Goal: Complete application form

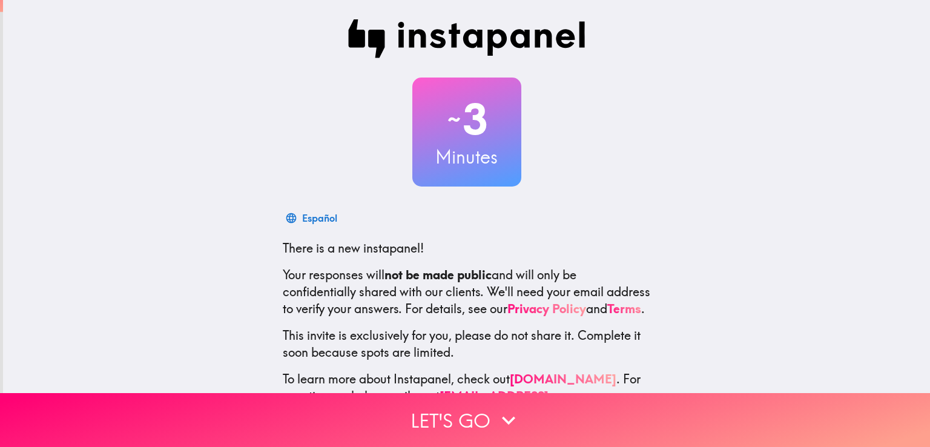
scroll to position [57, 0]
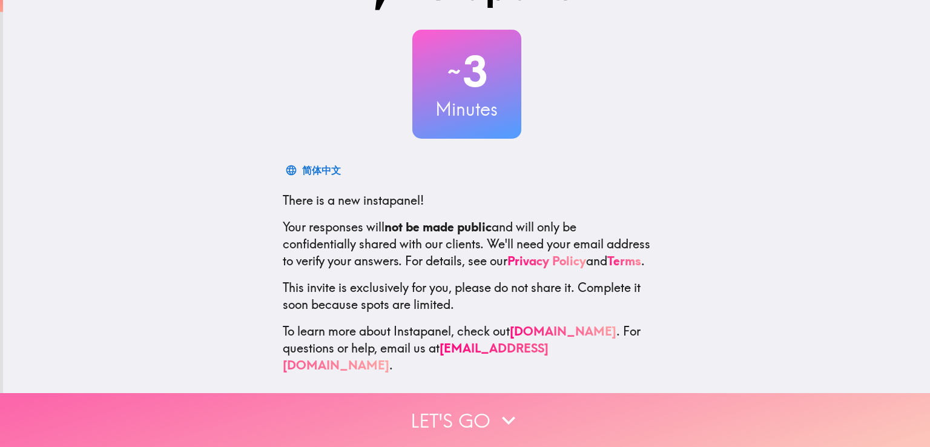
click at [463, 400] on button "Let's go" at bounding box center [465, 420] width 930 height 54
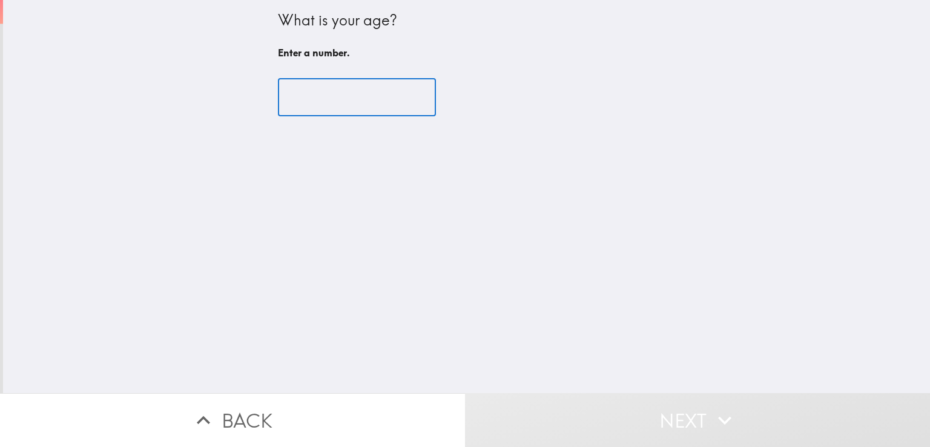
click at [292, 95] on input "number" at bounding box center [357, 98] width 158 height 38
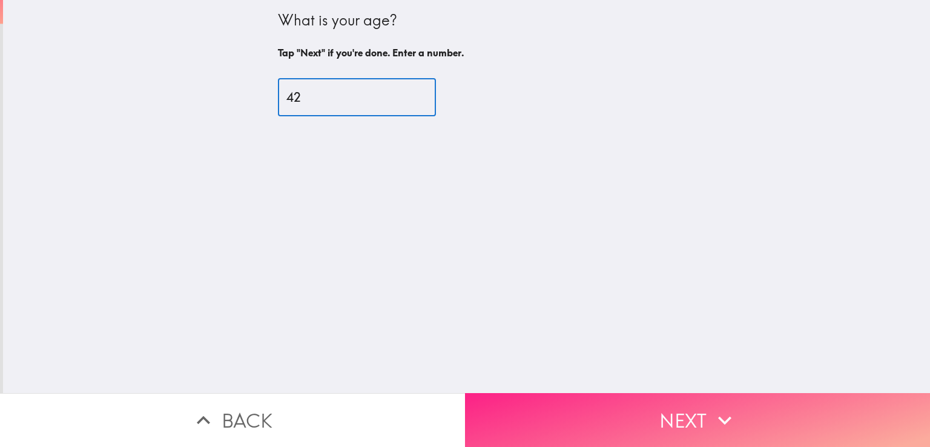
type input "42"
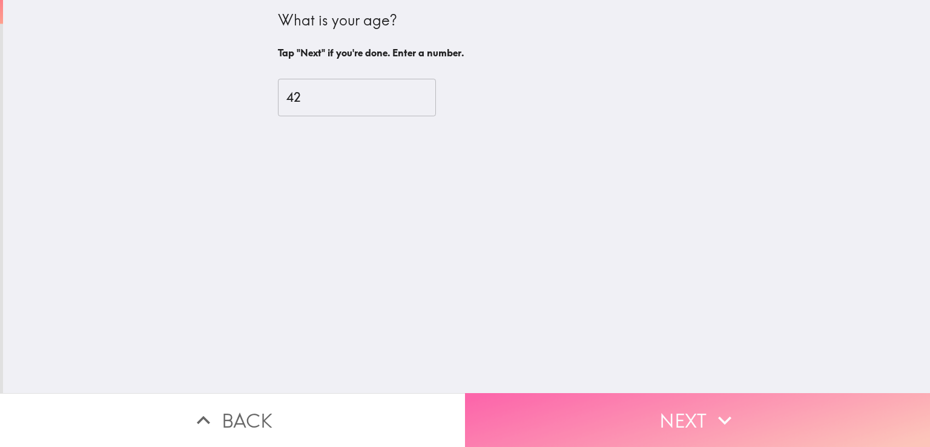
click at [552, 407] on button "Next" at bounding box center [697, 420] width 465 height 54
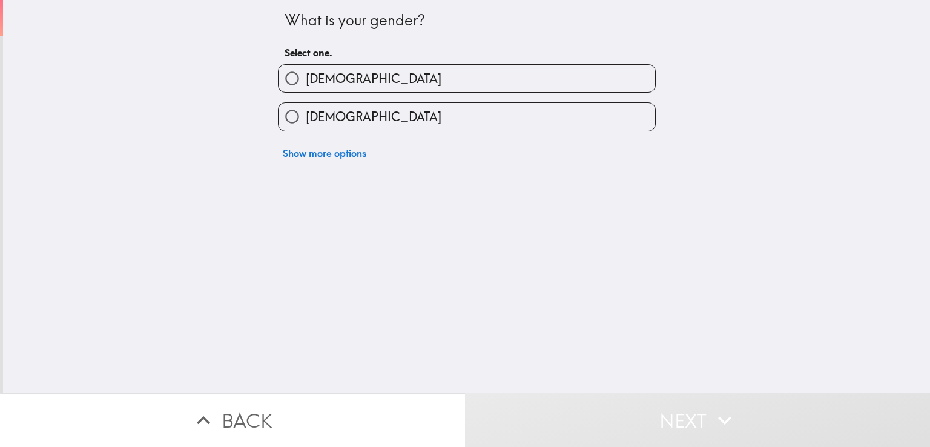
click at [401, 75] on label "[DEMOGRAPHIC_DATA]" at bounding box center [466, 78] width 377 height 27
click at [306, 75] on input "[DEMOGRAPHIC_DATA]" at bounding box center [291, 78] width 27 height 27
radio input "true"
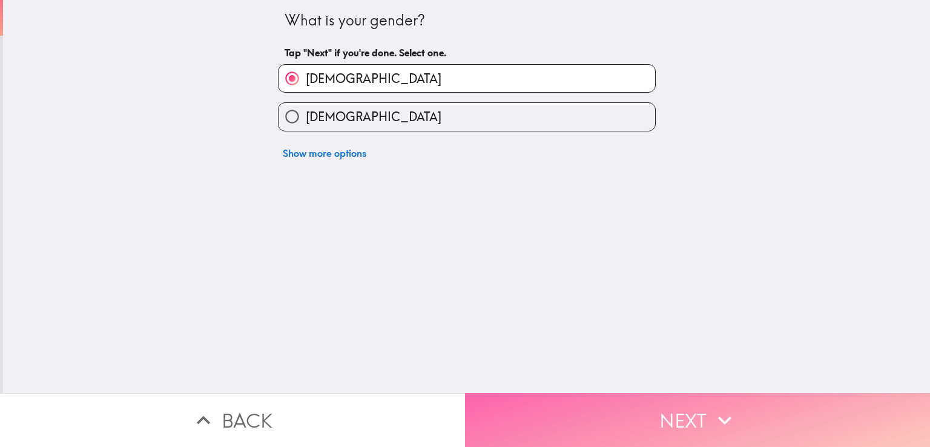
click at [694, 415] on button "Next" at bounding box center [697, 420] width 465 height 54
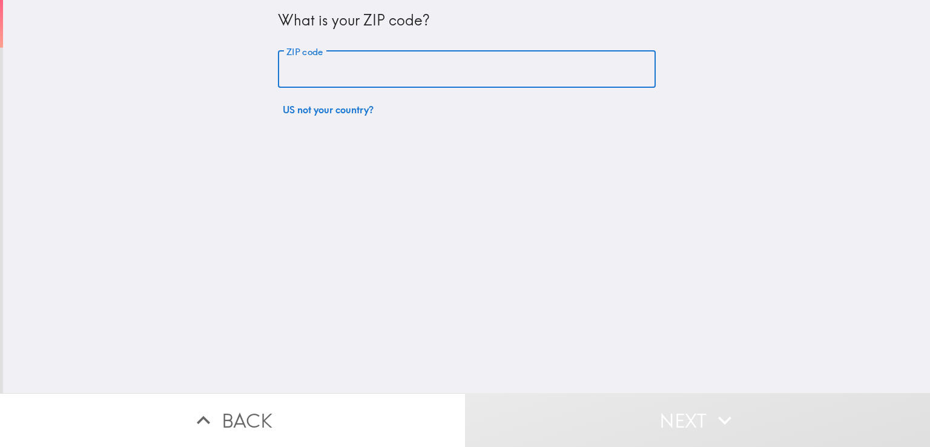
click at [363, 62] on input "ZIP code" at bounding box center [467, 70] width 378 height 38
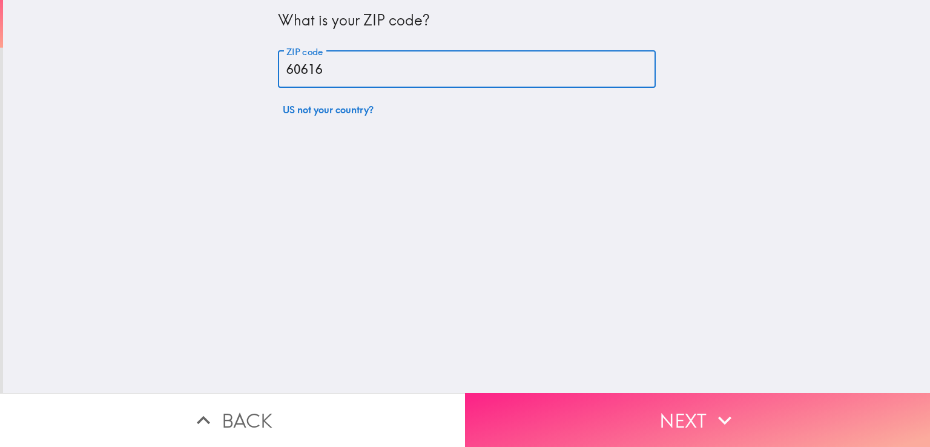
type input "60616"
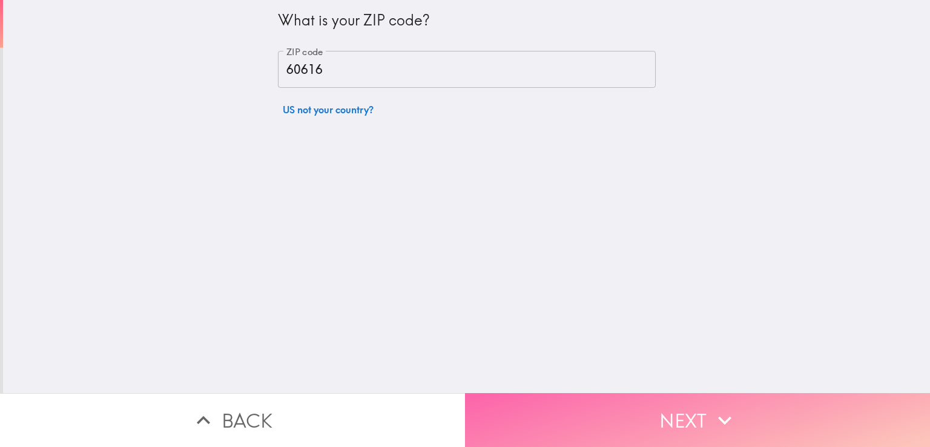
click at [667, 421] on button "Next" at bounding box center [697, 420] width 465 height 54
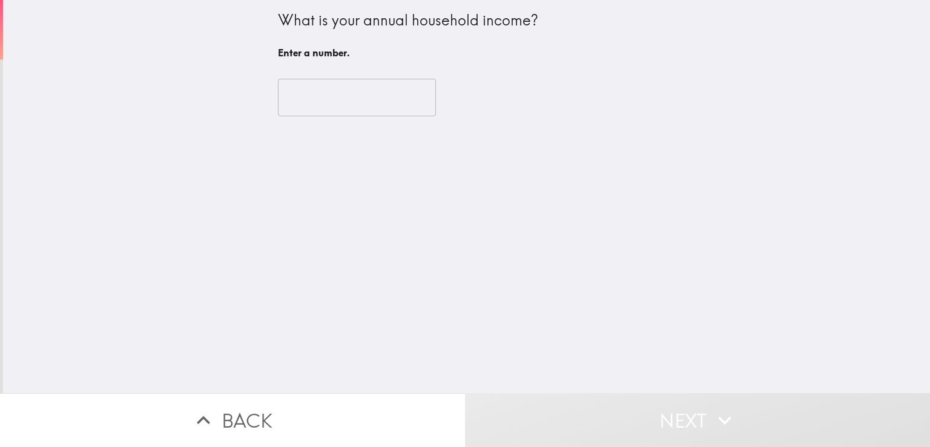
click at [363, 97] on input "number" at bounding box center [357, 98] width 158 height 38
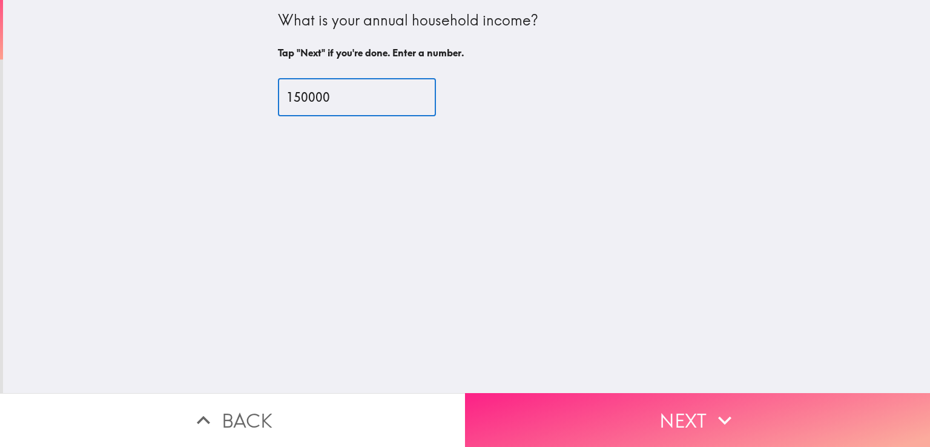
type input "150000"
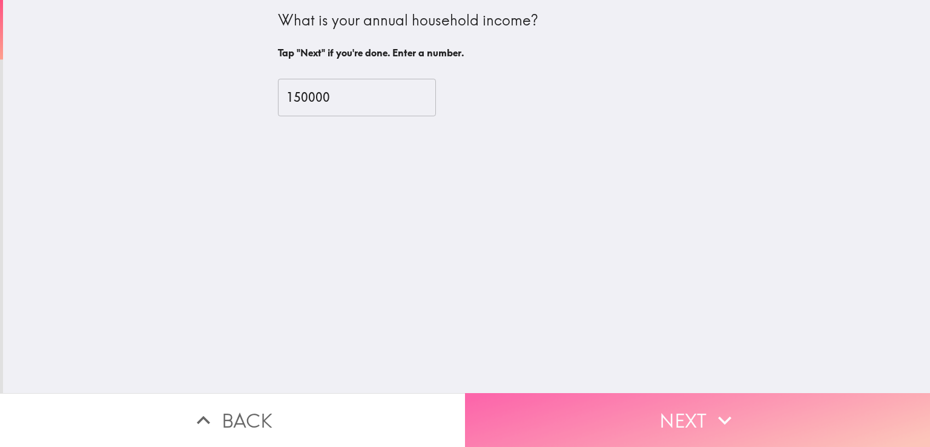
click at [659, 409] on button "Next" at bounding box center [697, 420] width 465 height 54
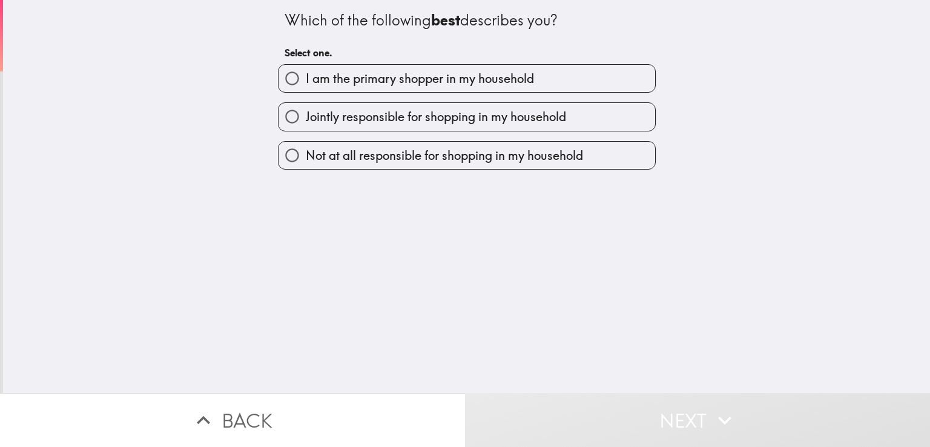
click at [446, 80] on span "I am the primary shopper in my household" at bounding box center [420, 78] width 228 height 17
click at [306, 80] on input "I am the primary shopper in my household" at bounding box center [291, 78] width 27 height 27
radio input "true"
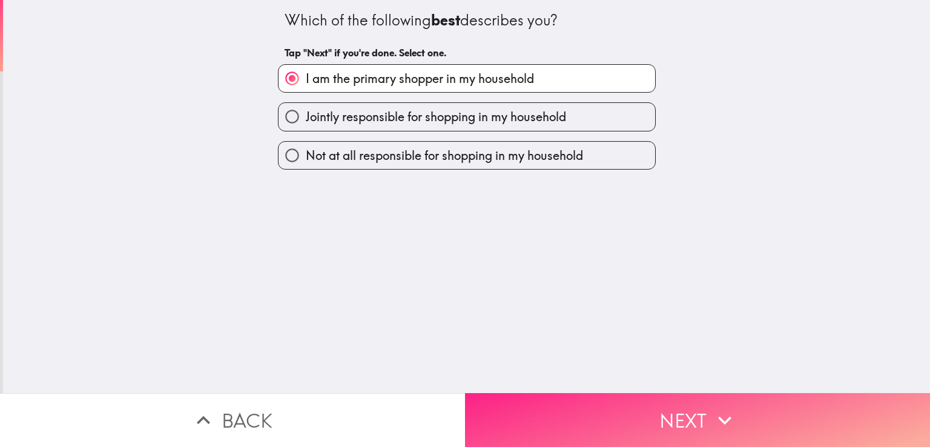
click at [660, 413] on button "Next" at bounding box center [697, 420] width 465 height 54
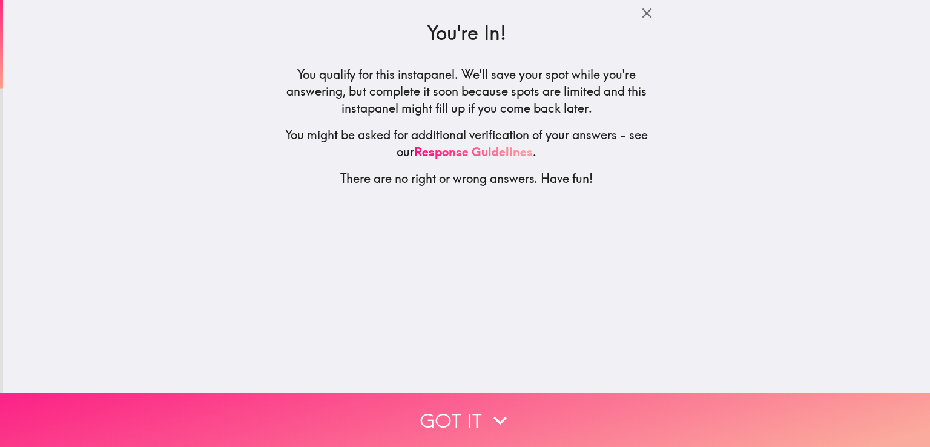
click at [449, 409] on button "Got it" at bounding box center [465, 420] width 930 height 54
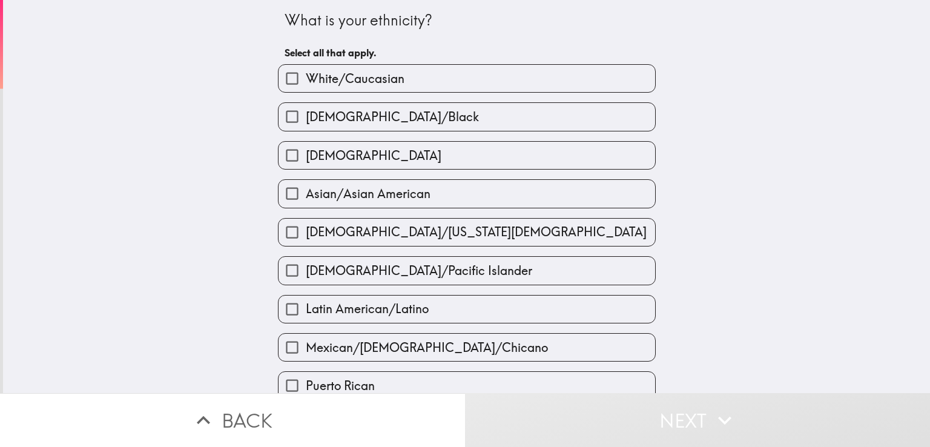
click at [399, 77] on label "White/Caucasian" at bounding box center [466, 78] width 377 height 27
click at [306, 77] on input "White/Caucasian" at bounding box center [291, 78] width 27 height 27
checkbox input "true"
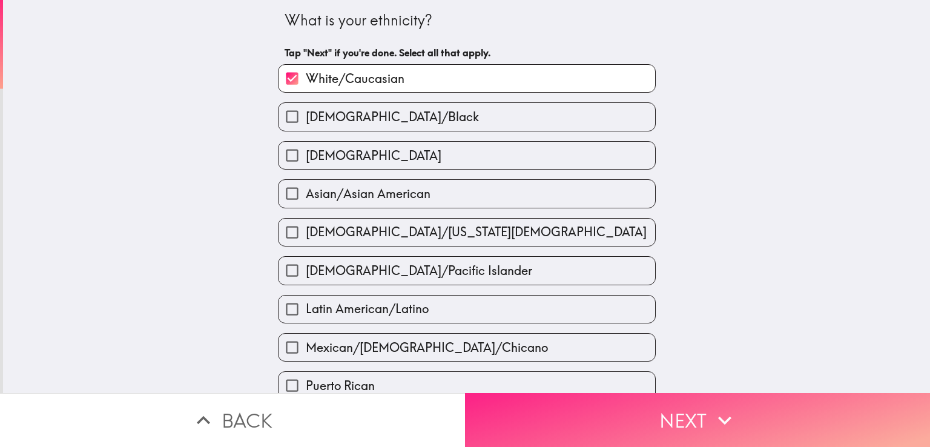
click at [657, 416] on button "Next" at bounding box center [697, 420] width 465 height 54
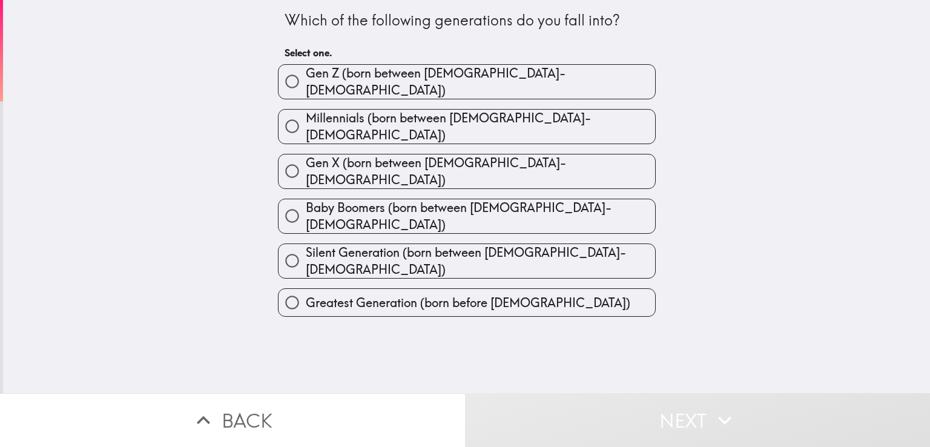
click at [594, 114] on label "Millennials (born between [DEMOGRAPHIC_DATA]-[DEMOGRAPHIC_DATA])" at bounding box center [466, 127] width 377 height 34
click at [306, 114] on input "Millennials (born between [DEMOGRAPHIC_DATA]-[DEMOGRAPHIC_DATA])" at bounding box center [291, 126] width 27 height 27
radio input "true"
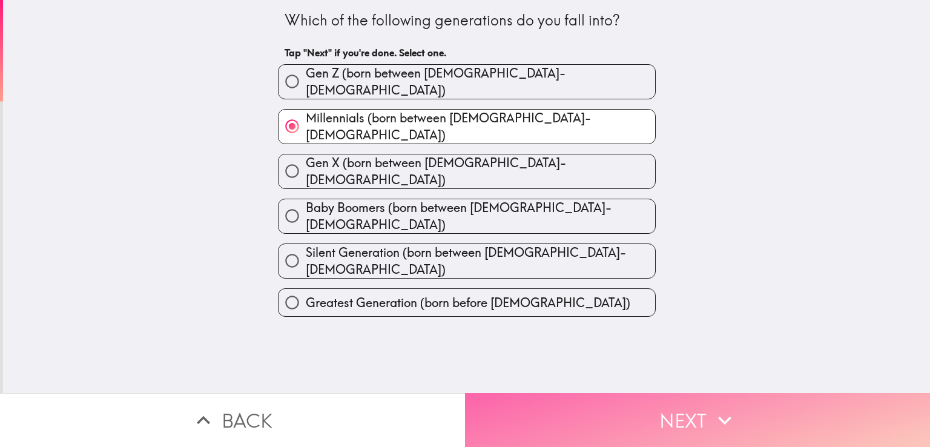
click at [711, 407] on icon "button" at bounding box center [724, 420] width 27 height 27
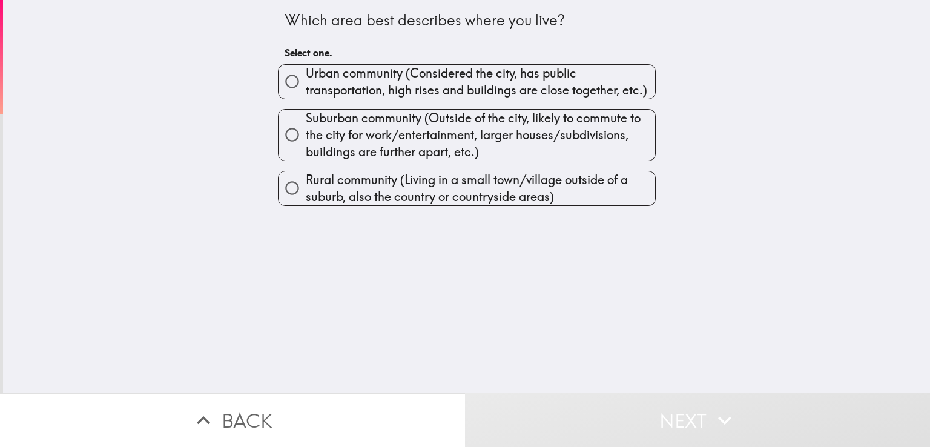
click at [351, 84] on span "Urban community (Considered the city, has public transportation, high rises and…" at bounding box center [480, 82] width 349 height 34
click at [306, 84] on input "Urban community (Considered the city, has public transportation, high rises and…" at bounding box center [291, 81] width 27 height 27
radio input "true"
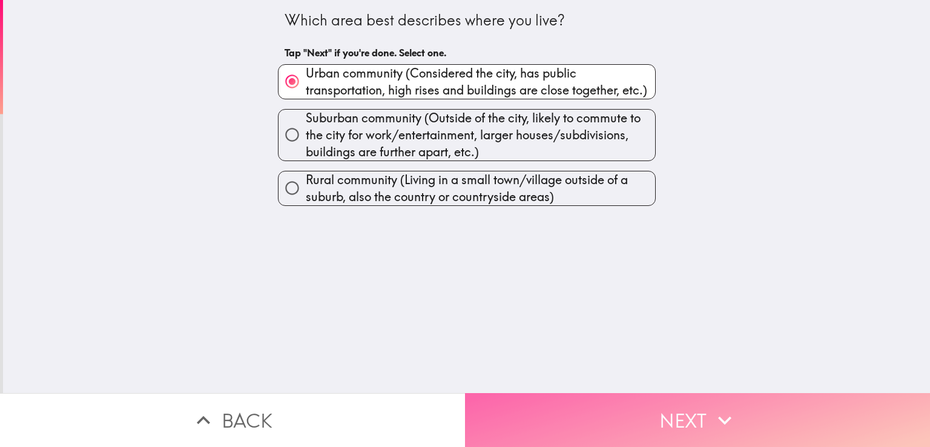
click at [645, 407] on button "Next" at bounding box center [697, 420] width 465 height 54
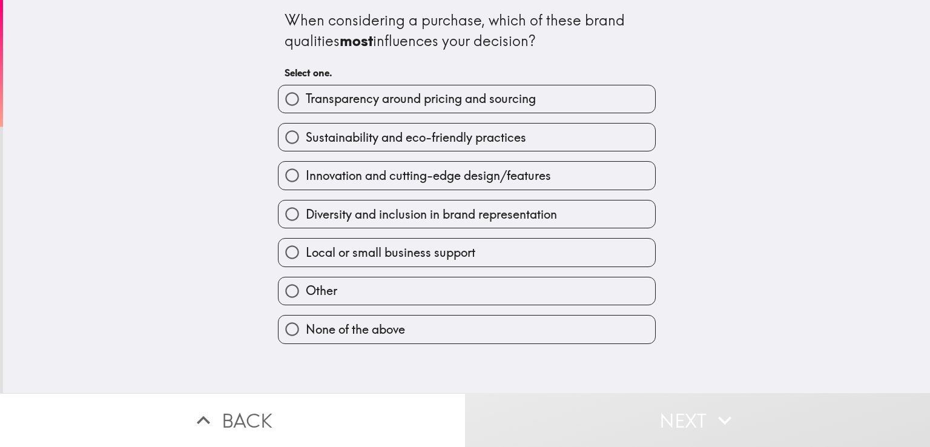
click at [541, 137] on label "Sustainability and eco-friendly practices" at bounding box center [466, 136] width 377 height 27
click at [306, 137] on input "Sustainability and eco-friendly practices" at bounding box center [291, 136] width 27 height 27
radio input "true"
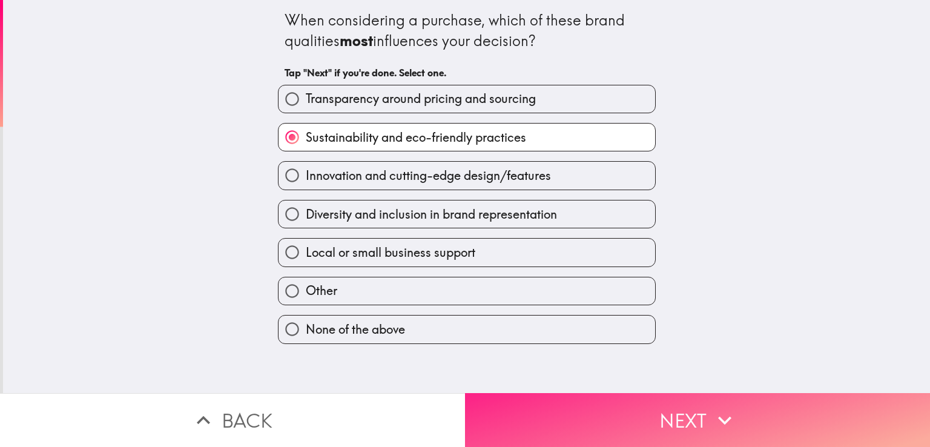
click at [640, 393] on button "Next" at bounding box center [697, 420] width 465 height 54
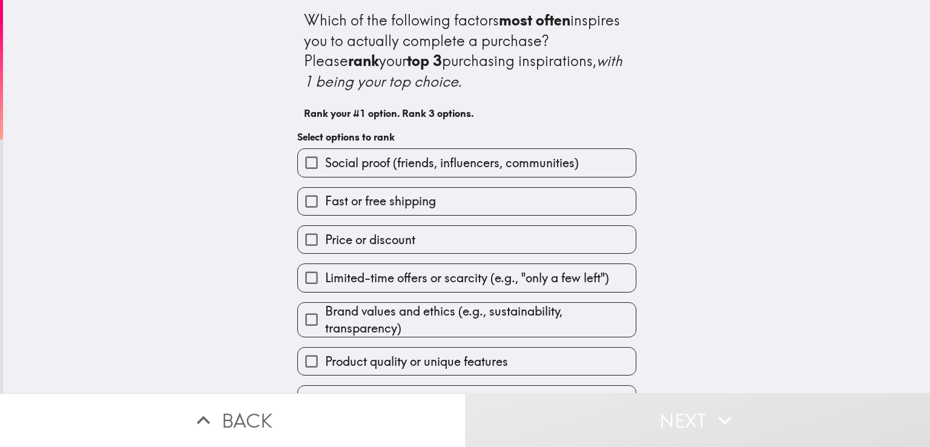
click at [351, 169] on span "Social proof (friends, influencers, communities)" at bounding box center [452, 162] width 254 height 17
click at [325, 169] on input "Social proof (friends, influencers, communities)" at bounding box center [311, 162] width 27 height 27
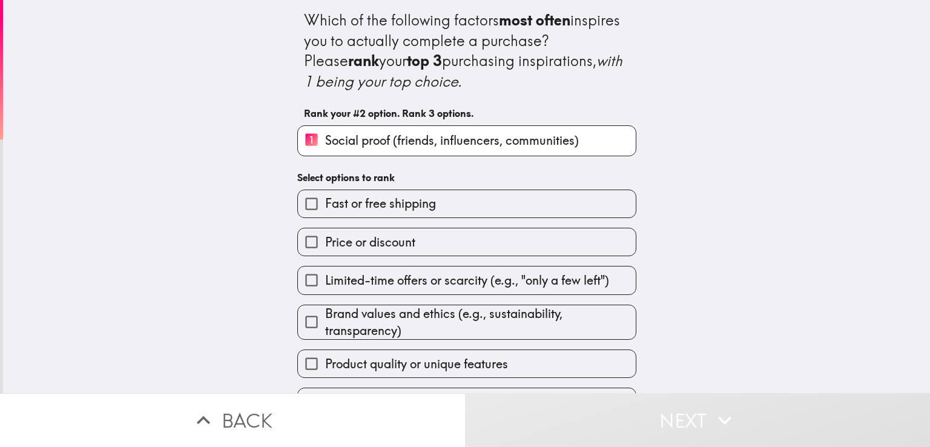
scroll to position [31, 0]
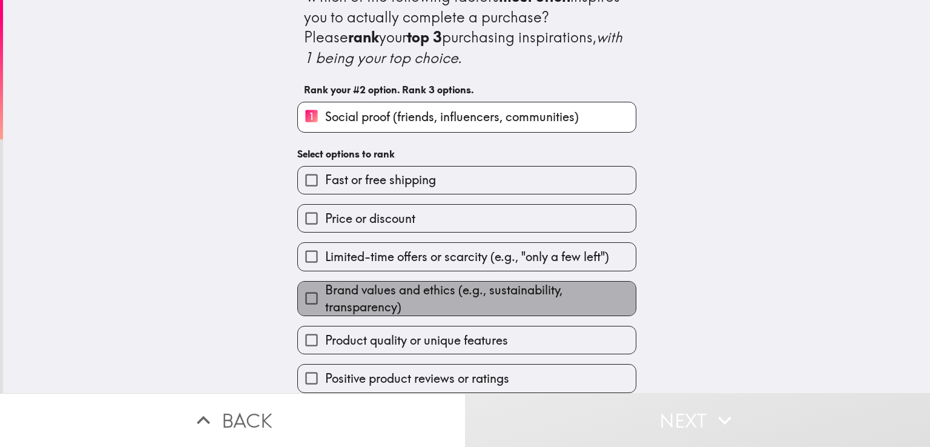
click at [380, 295] on span "Brand values and ethics (e.g., sustainability, transparency)" at bounding box center [480, 298] width 311 height 34
click at [325, 295] on input "Brand values and ethics (e.g., sustainability, transparency)" at bounding box center [311, 298] width 27 height 27
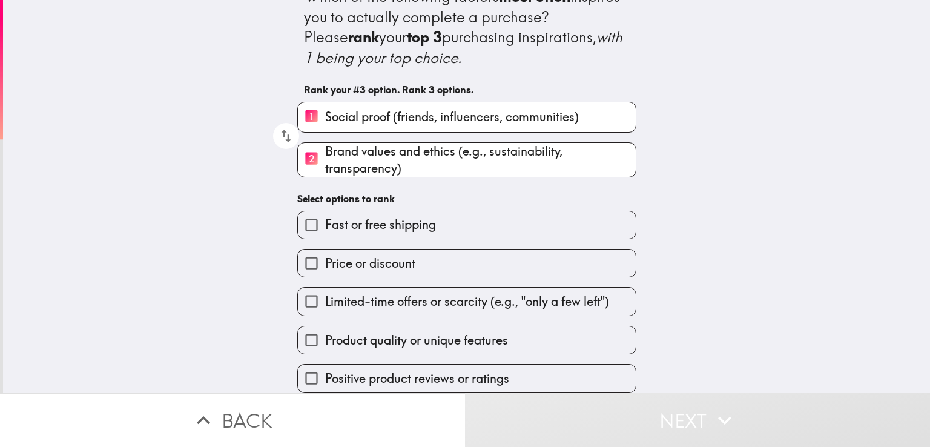
click at [528, 335] on label "Product quality or unique features" at bounding box center [467, 339] width 338 height 27
click at [325, 335] on input "Product quality or unique features" at bounding box center [311, 339] width 27 height 27
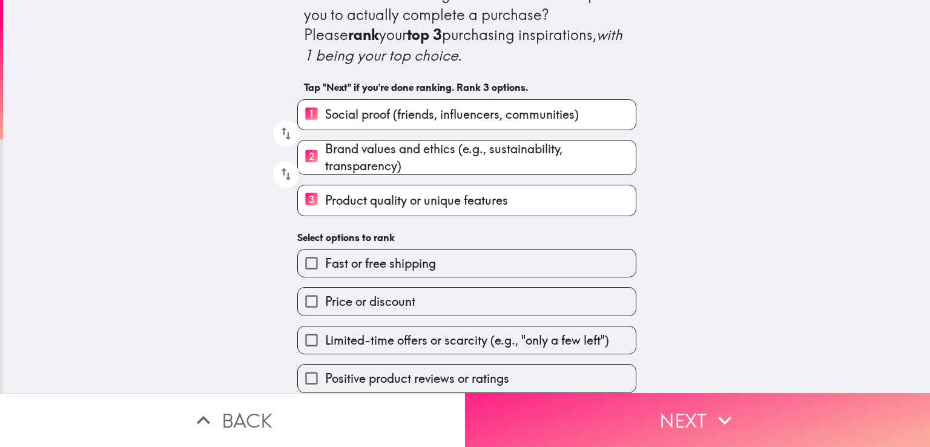
click at [653, 398] on button "Next" at bounding box center [697, 420] width 465 height 54
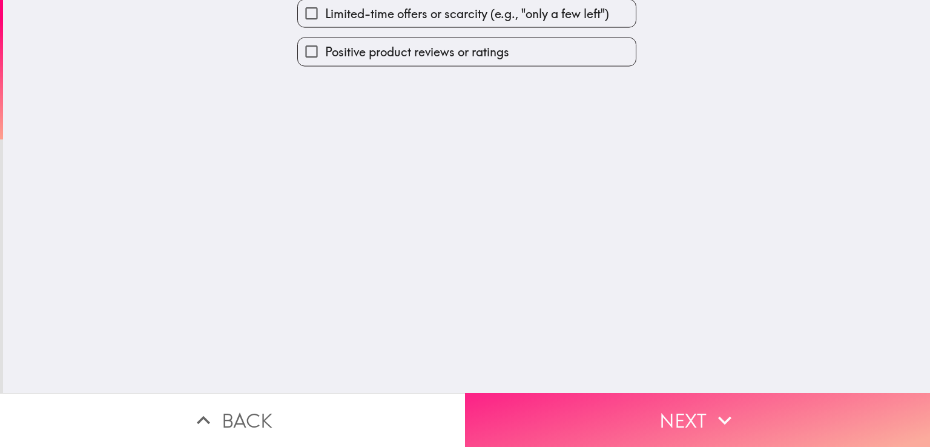
scroll to position [0, 0]
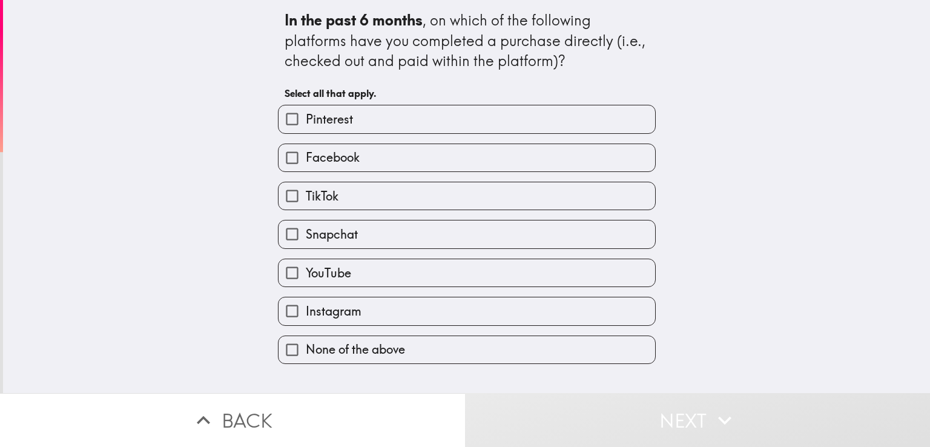
click at [397, 349] on span "None of the above" at bounding box center [355, 349] width 99 height 17
click at [306, 349] on input "None of the above" at bounding box center [291, 349] width 27 height 27
checkbox input "true"
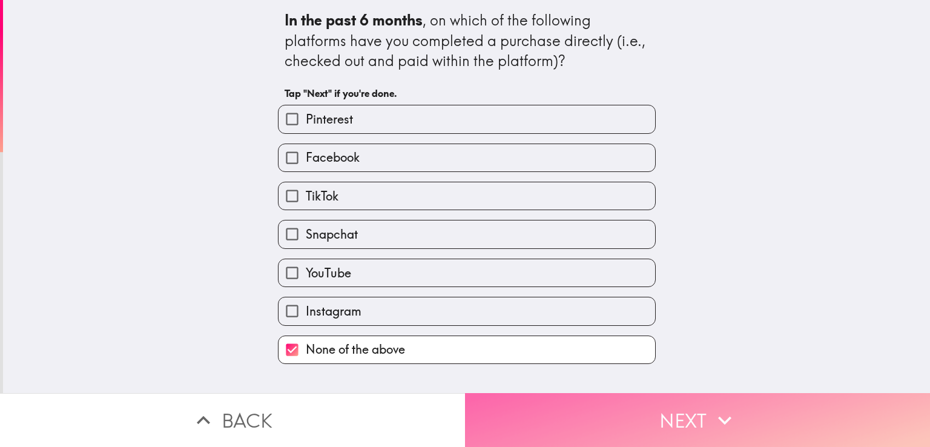
click at [622, 426] on button "Next" at bounding box center [697, 420] width 465 height 54
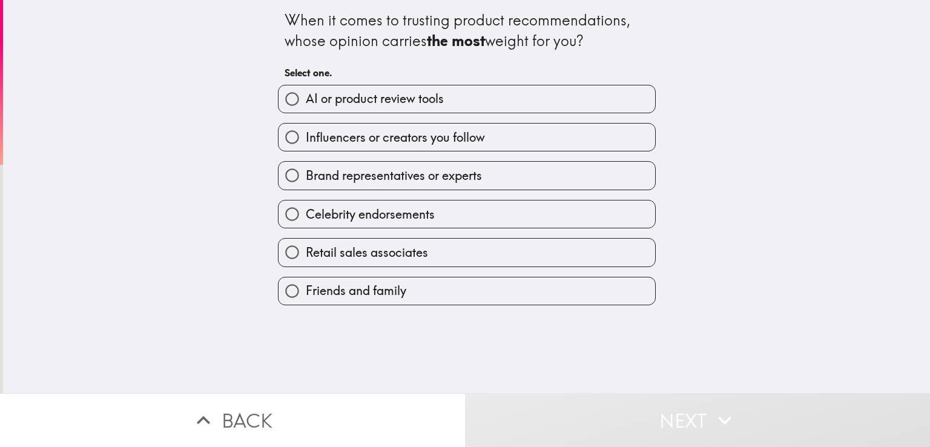
click at [503, 294] on label "Friends and family" at bounding box center [466, 290] width 377 height 27
click at [306, 294] on input "Friends and family" at bounding box center [291, 290] width 27 height 27
radio input "true"
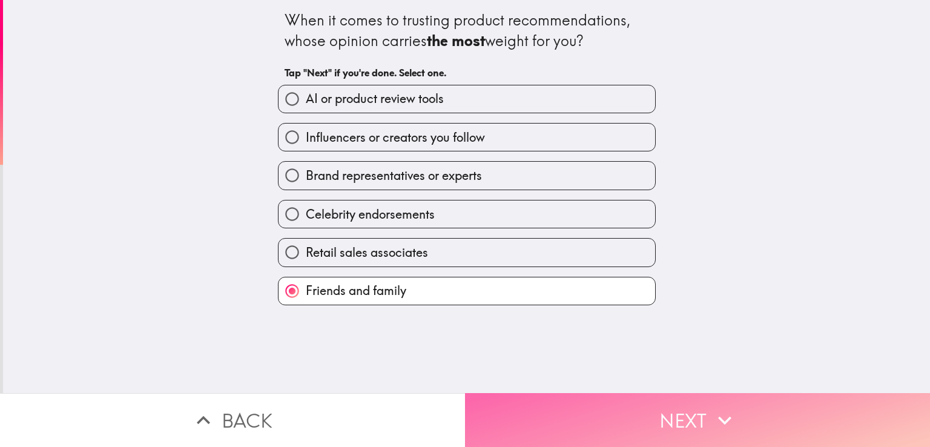
click at [711, 407] on icon "button" at bounding box center [724, 420] width 27 height 27
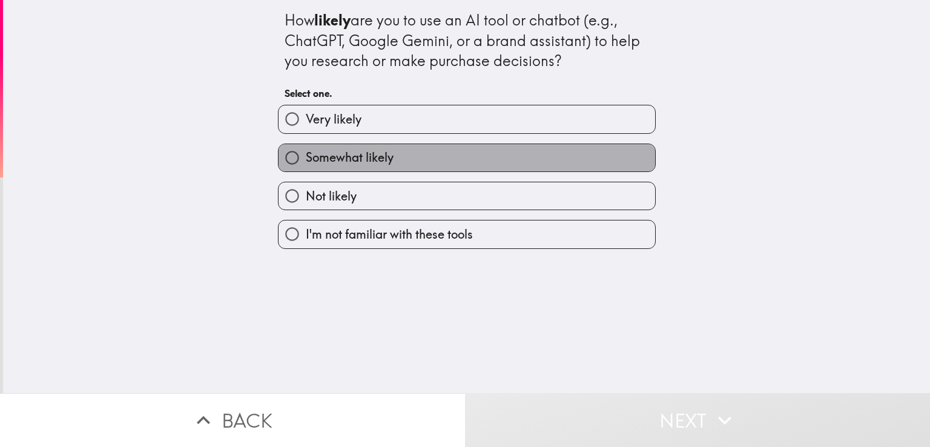
click at [388, 157] on label "Somewhat likely" at bounding box center [466, 157] width 377 height 27
click at [306, 157] on input "Somewhat likely" at bounding box center [291, 157] width 27 height 27
radio input "true"
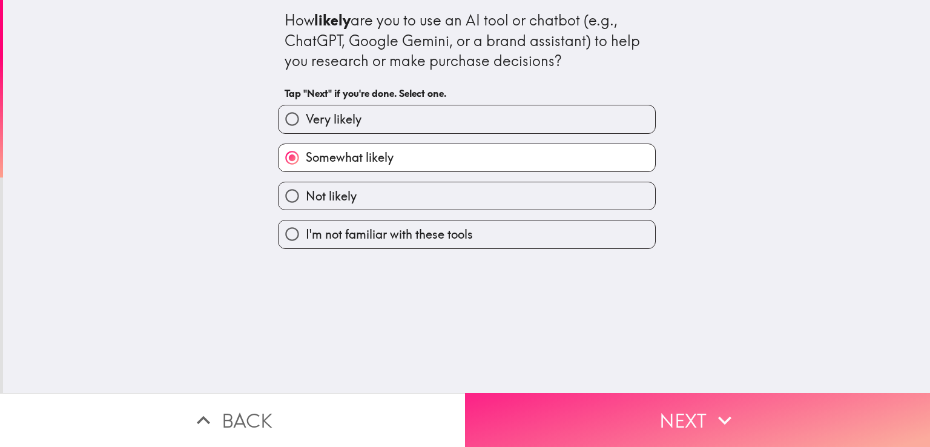
click at [601, 410] on button "Next" at bounding box center [697, 420] width 465 height 54
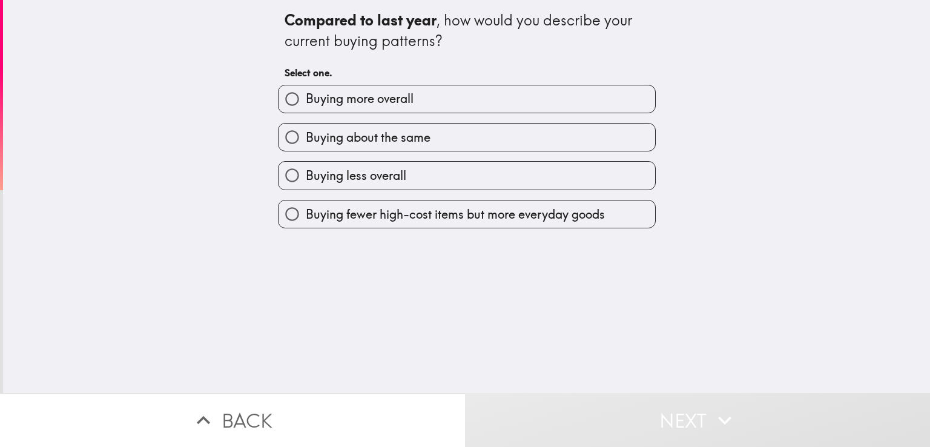
click at [484, 96] on label "Buying more overall" at bounding box center [466, 98] width 377 height 27
click at [306, 96] on input "Buying more overall" at bounding box center [291, 98] width 27 height 27
radio input "true"
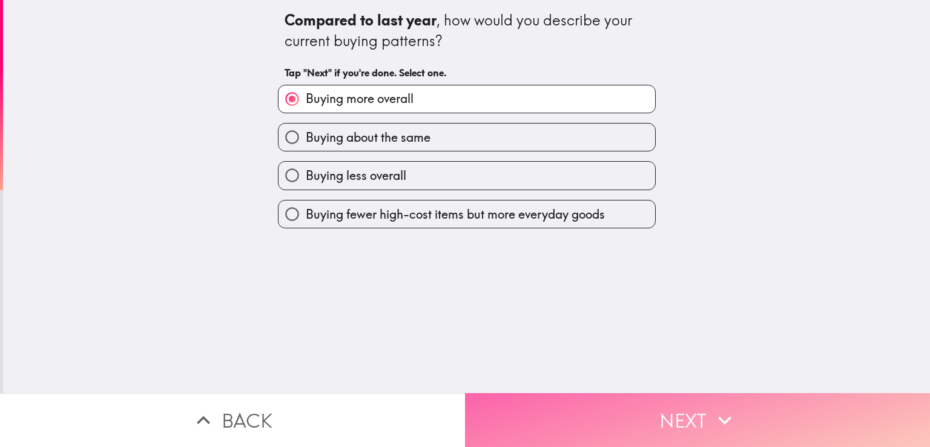
click at [669, 407] on button "Next" at bounding box center [697, 420] width 465 height 54
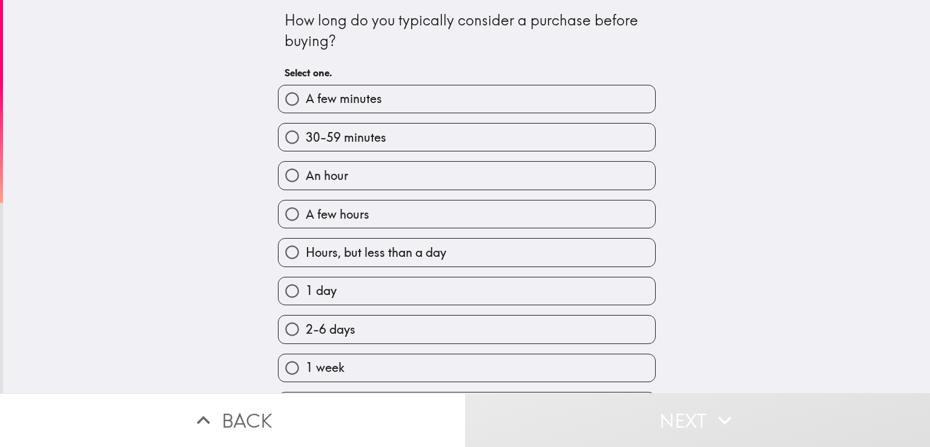
click at [441, 153] on div "An hour" at bounding box center [461, 170] width 387 height 38
click at [448, 136] on label "30-59 minutes" at bounding box center [466, 136] width 377 height 27
click at [306, 136] on input "30-59 minutes" at bounding box center [291, 136] width 27 height 27
radio input "true"
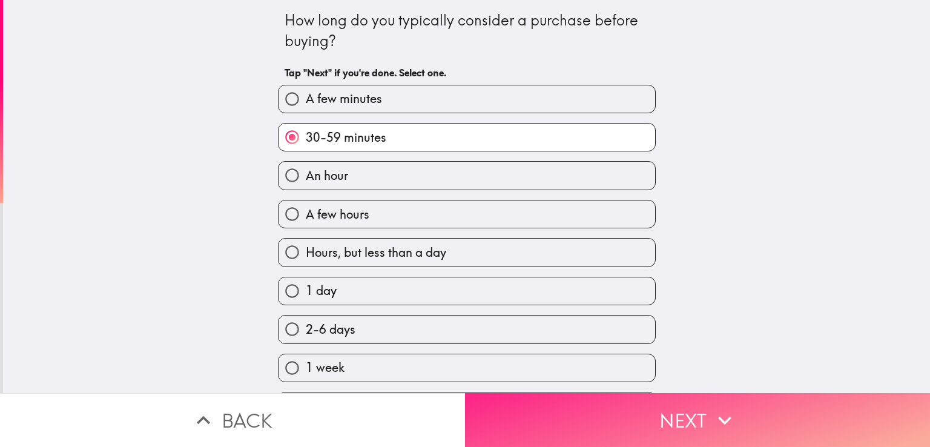
click at [683, 407] on button "Next" at bounding box center [697, 420] width 465 height 54
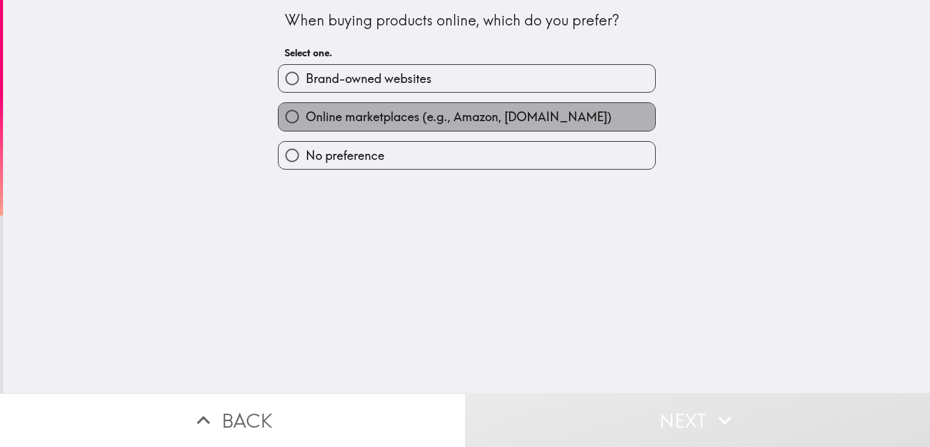
click at [413, 114] on span "Online marketplaces (e.g., Amazon, [DOMAIN_NAME])" at bounding box center [459, 116] width 306 height 17
click at [306, 114] on input "Online marketplaces (e.g., Amazon, [DOMAIN_NAME])" at bounding box center [291, 116] width 27 height 27
radio input "true"
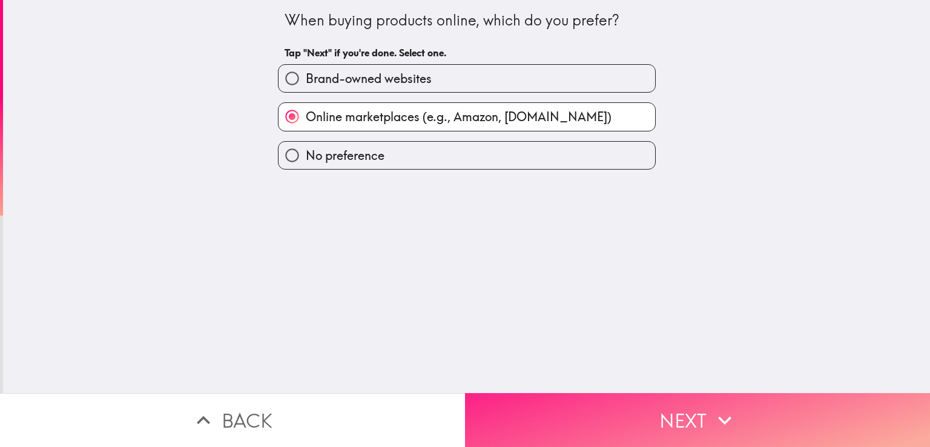
click at [642, 409] on button "Next" at bounding box center [697, 420] width 465 height 54
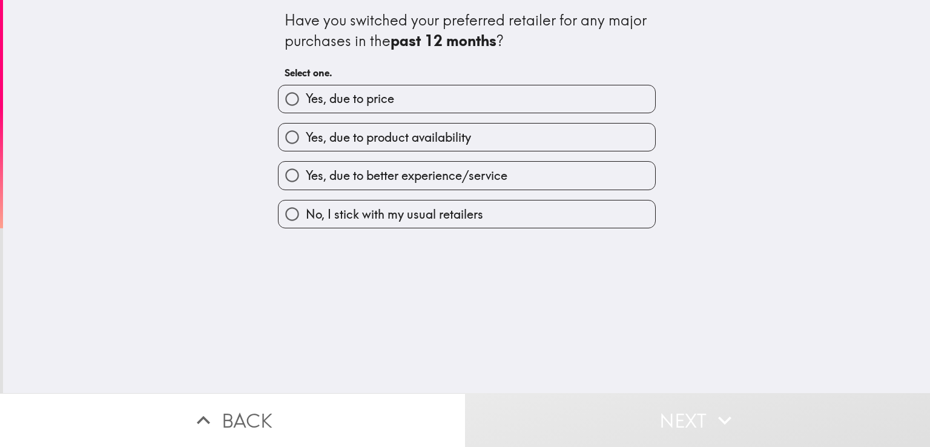
click at [395, 217] on span "No, I stick with my usual retailers" at bounding box center [394, 214] width 177 height 17
click at [306, 217] on input "No, I stick with my usual retailers" at bounding box center [291, 213] width 27 height 27
radio input "true"
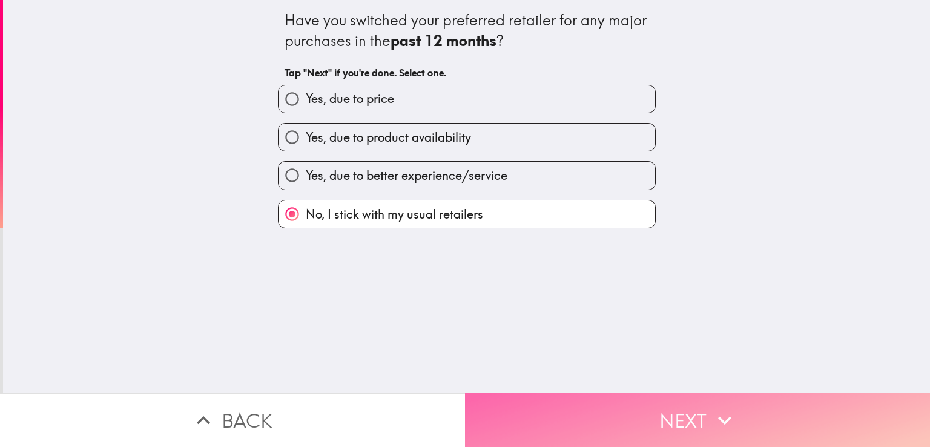
click at [705, 414] on button "Next" at bounding box center [697, 420] width 465 height 54
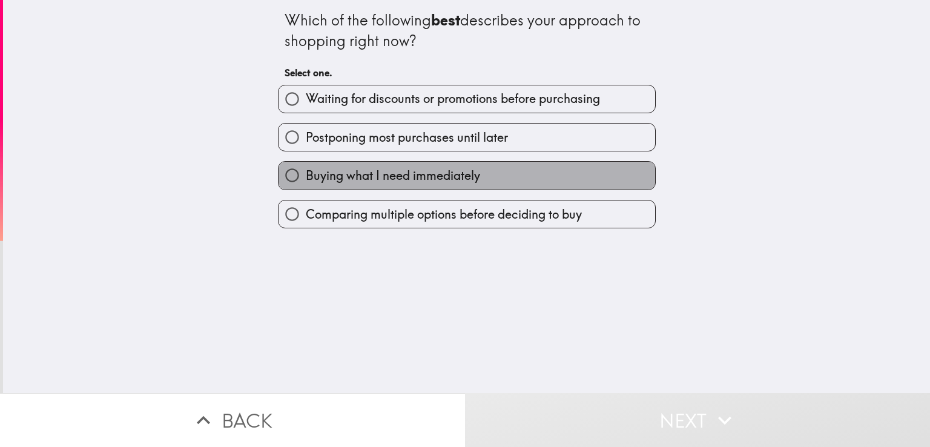
click at [496, 172] on label "Buying what I need immediately" at bounding box center [466, 175] width 377 height 27
click at [306, 172] on input "Buying what I need immediately" at bounding box center [291, 175] width 27 height 27
radio input "true"
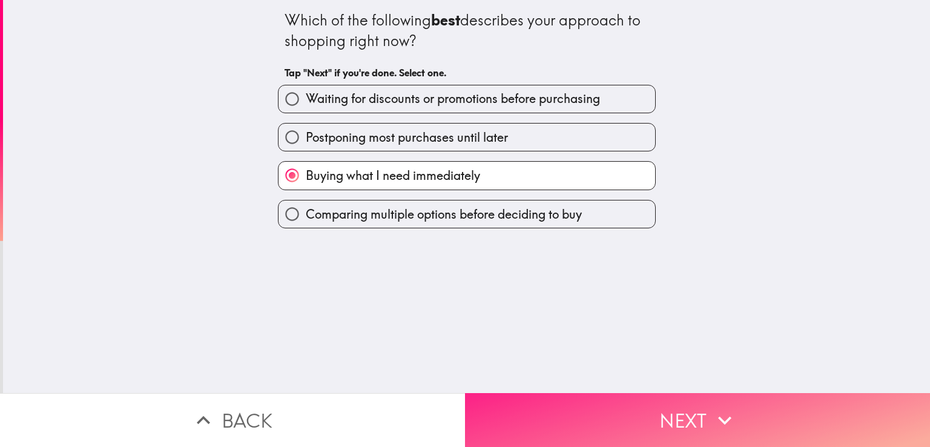
click at [653, 411] on button "Next" at bounding box center [697, 420] width 465 height 54
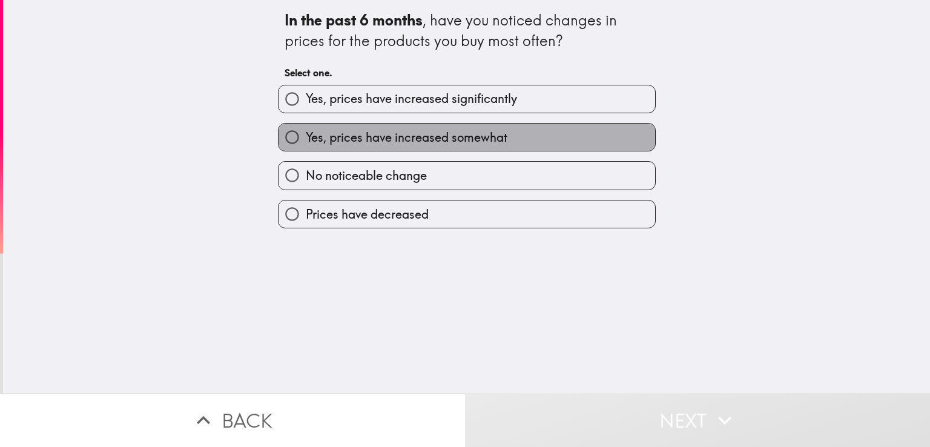
click at [470, 137] on span "Yes, prices have increased somewhat" at bounding box center [407, 137] width 202 height 17
click at [306, 137] on input "Yes, prices have increased somewhat" at bounding box center [291, 136] width 27 height 27
radio input "true"
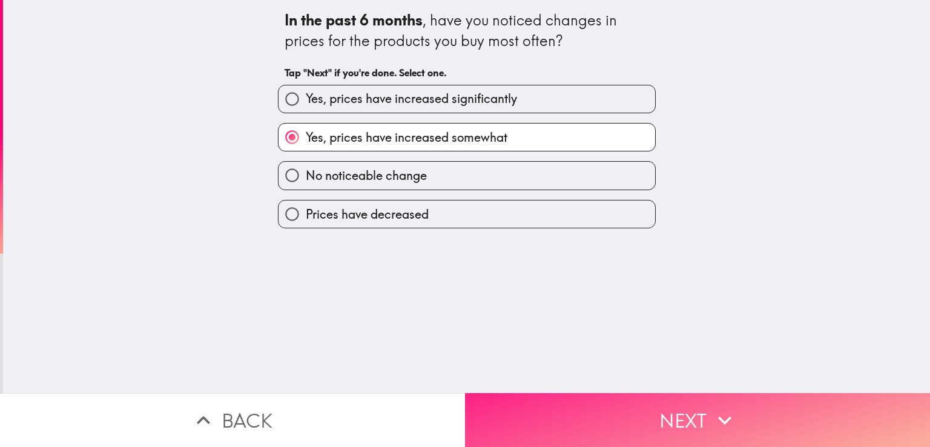
click at [723, 415] on icon "button" at bounding box center [724, 420] width 27 height 27
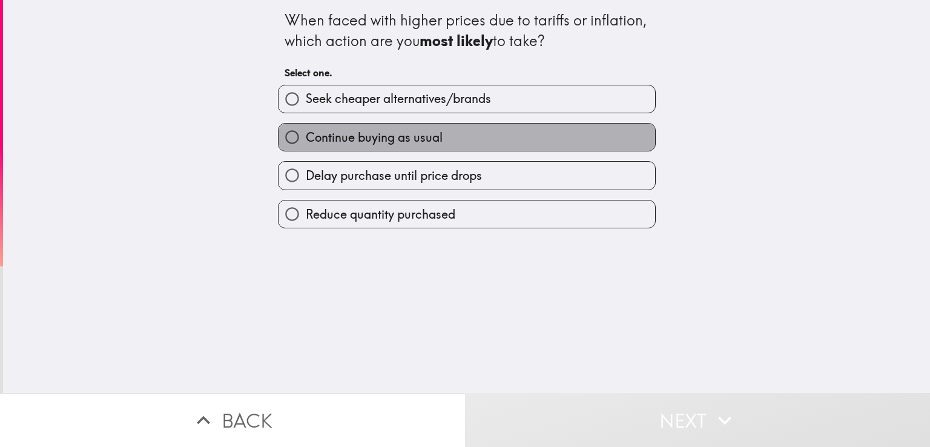
click at [490, 136] on label "Continue buying as usual" at bounding box center [466, 136] width 377 height 27
click at [306, 136] on input "Continue buying as usual" at bounding box center [291, 136] width 27 height 27
radio input "true"
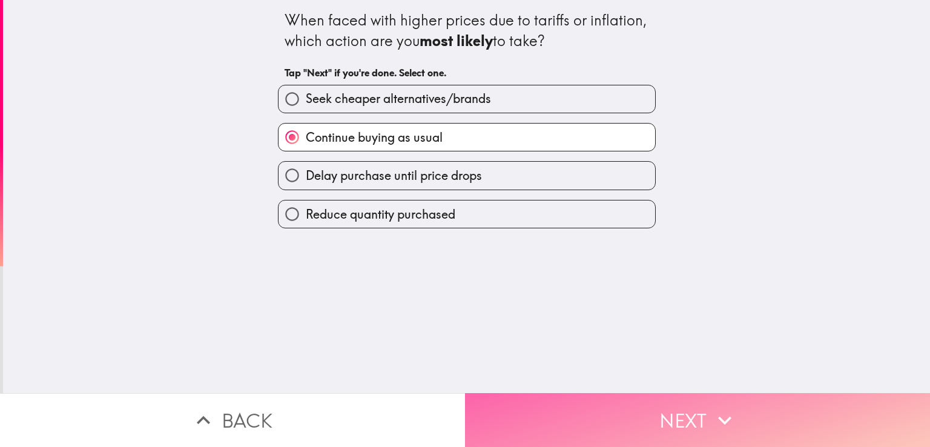
click at [675, 407] on button "Next" at bounding box center [697, 420] width 465 height 54
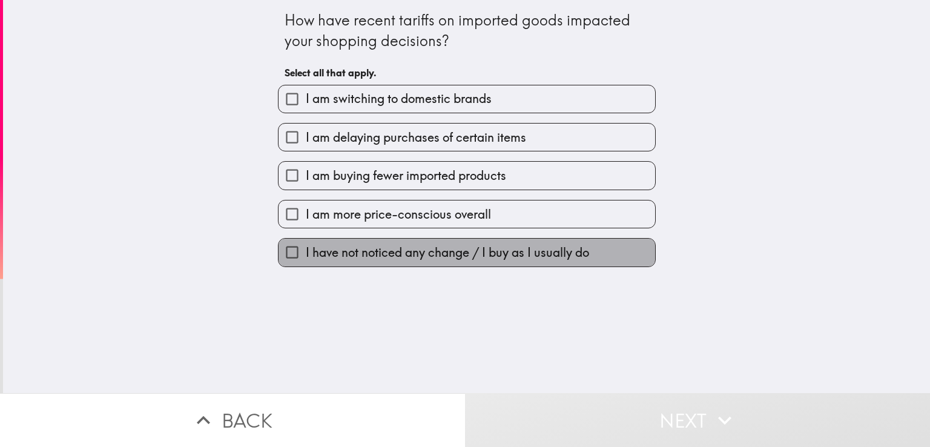
click at [441, 259] on span "I have not noticed any change / I buy as I usually do" at bounding box center [447, 252] width 283 height 17
click at [306, 259] on input "I have not noticed any change / I buy as I usually do" at bounding box center [291, 252] width 27 height 27
checkbox input "true"
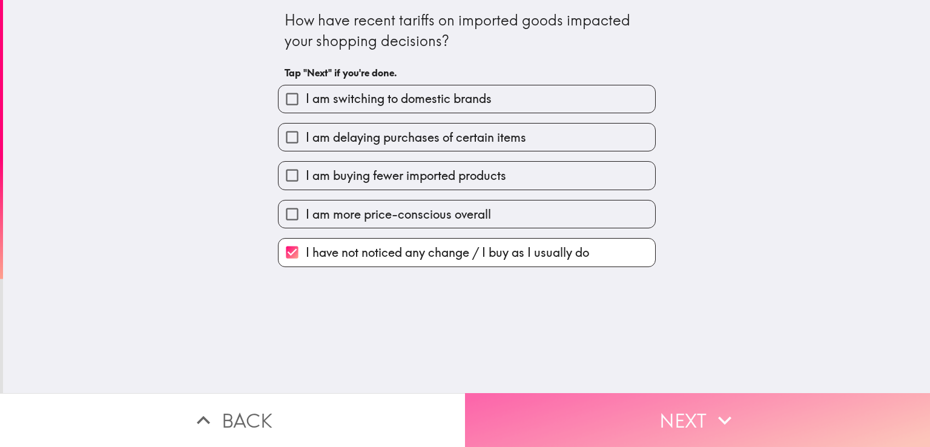
click at [705, 418] on button "Next" at bounding box center [697, 420] width 465 height 54
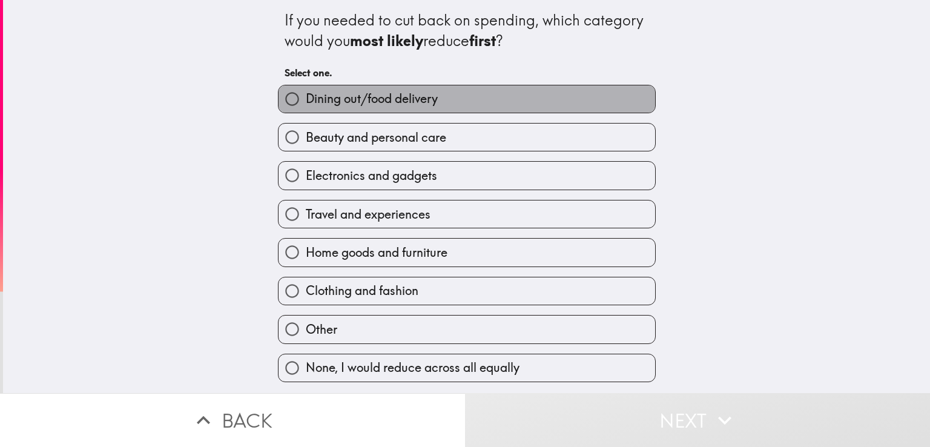
click at [400, 105] on span "Dining out/food delivery" at bounding box center [372, 98] width 132 height 17
click at [306, 105] on input "Dining out/food delivery" at bounding box center [291, 98] width 27 height 27
radio input "true"
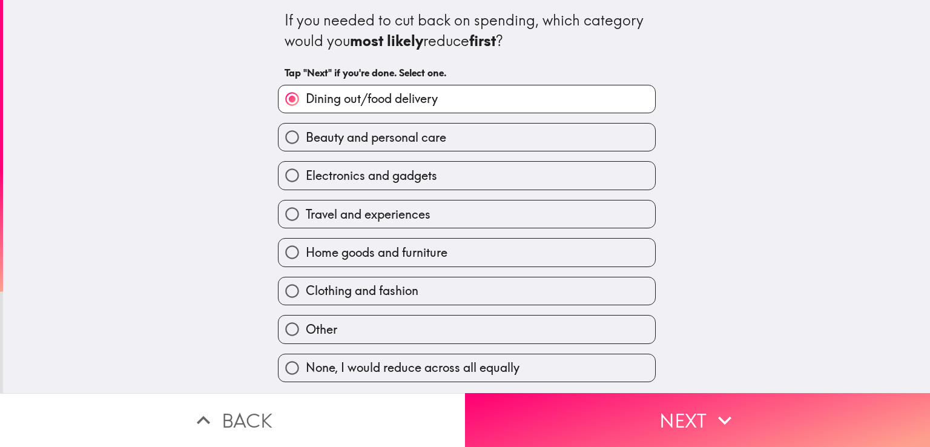
click at [392, 206] on span "Travel and experiences" at bounding box center [368, 214] width 125 height 17
click at [306, 206] on input "Travel and experiences" at bounding box center [291, 213] width 27 height 27
radio input "true"
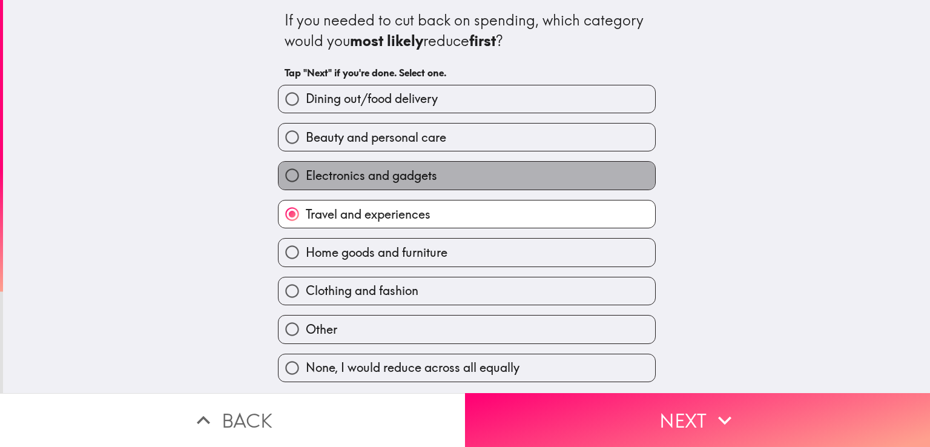
click at [413, 179] on span "Electronics and gadgets" at bounding box center [371, 175] width 131 height 17
click at [306, 179] on input "Electronics and gadgets" at bounding box center [291, 175] width 27 height 27
radio input "true"
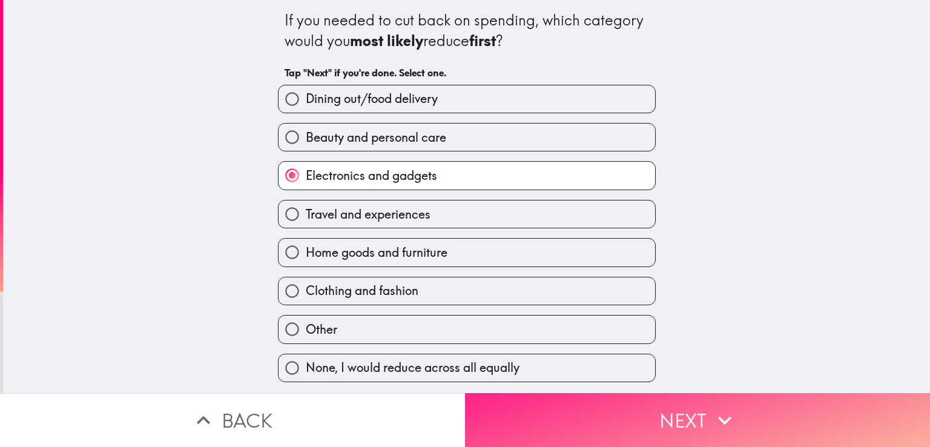
click at [675, 412] on button "Next" at bounding box center [697, 420] width 465 height 54
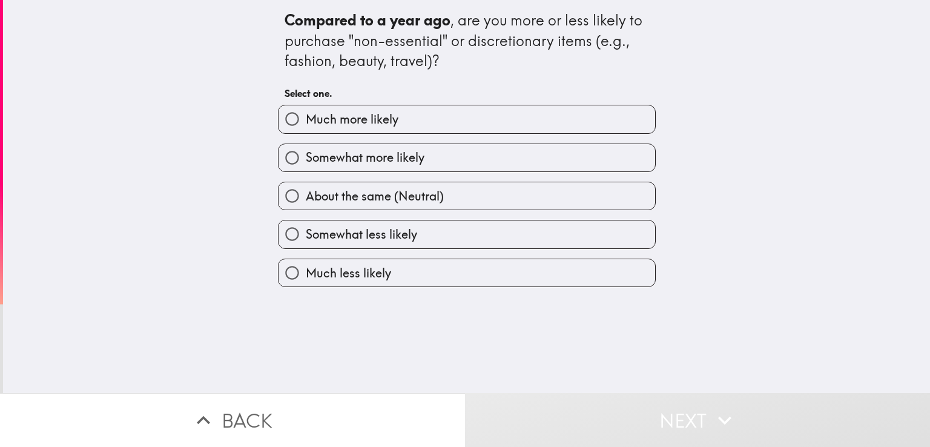
click at [438, 199] on label "About the same (Neutral)" at bounding box center [466, 195] width 377 height 27
click at [306, 199] on input "About the same (Neutral)" at bounding box center [291, 195] width 27 height 27
radio input "true"
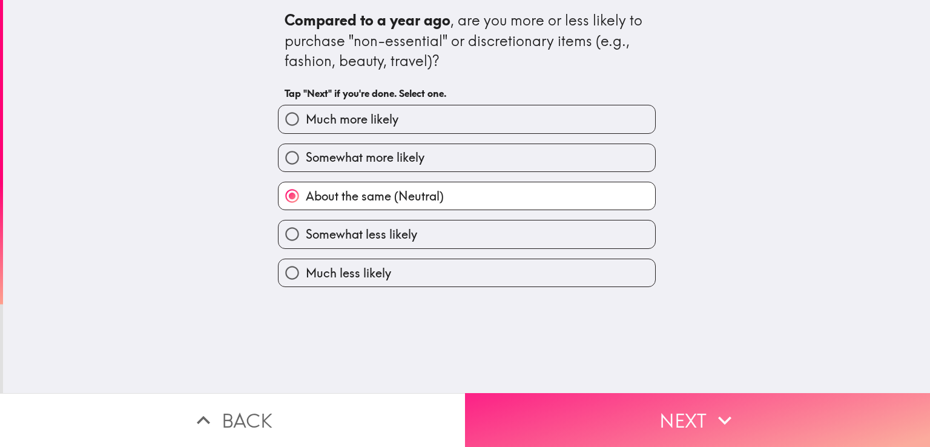
click at [671, 399] on button "Next" at bounding box center [697, 420] width 465 height 54
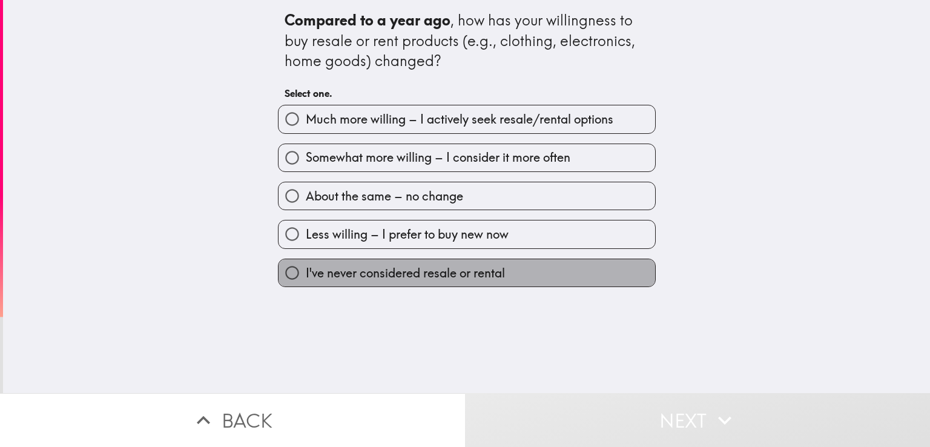
click at [475, 272] on span "I've never considered resale or rental" at bounding box center [405, 273] width 199 height 17
click at [306, 272] on input "I've never considered resale or rental" at bounding box center [291, 272] width 27 height 27
radio input "true"
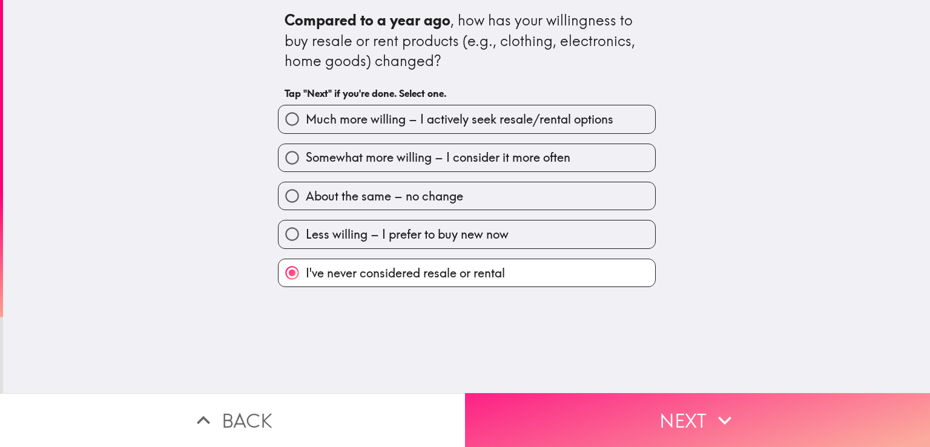
click at [617, 412] on button "Next" at bounding box center [697, 420] width 465 height 54
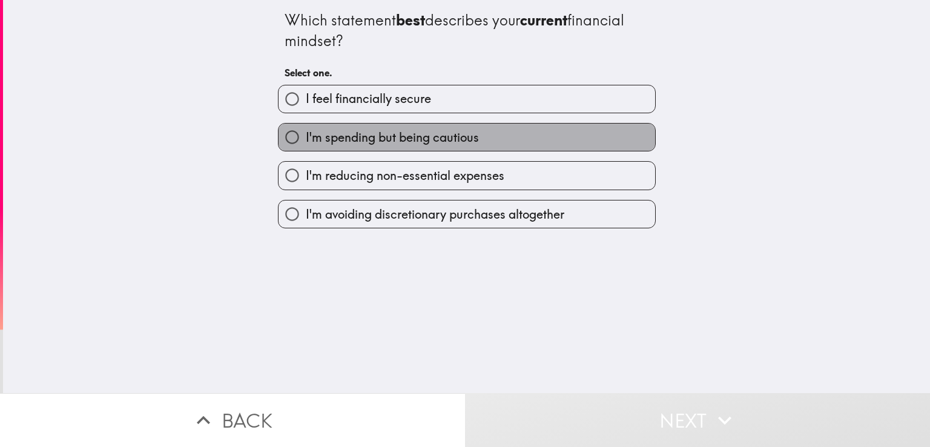
click at [498, 139] on label "I'm spending but being cautious" at bounding box center [466, 136] width 377 height 27
click at [306, 139] on input "I'm spending but being cautious" at bounding box center [291, 136] width 27 height 27
radio input "true"
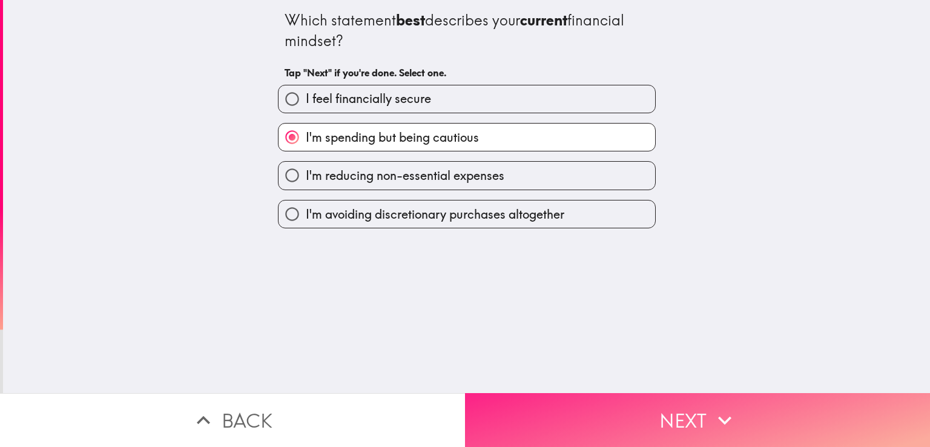
click at [608, 402] on button "Next" at bounding box center [697, 420] width 465 height 54
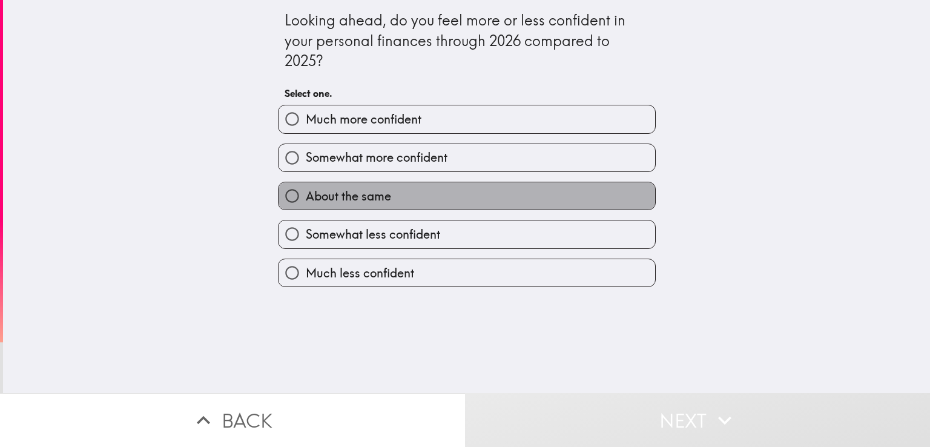
click at [538, 187] on label "About the same" at bounding box center [466, 195] width 377 height 27
click at [306, 187] on input "About the same" at bounding box center [291, 195] width 27 height 27
radio input "true"
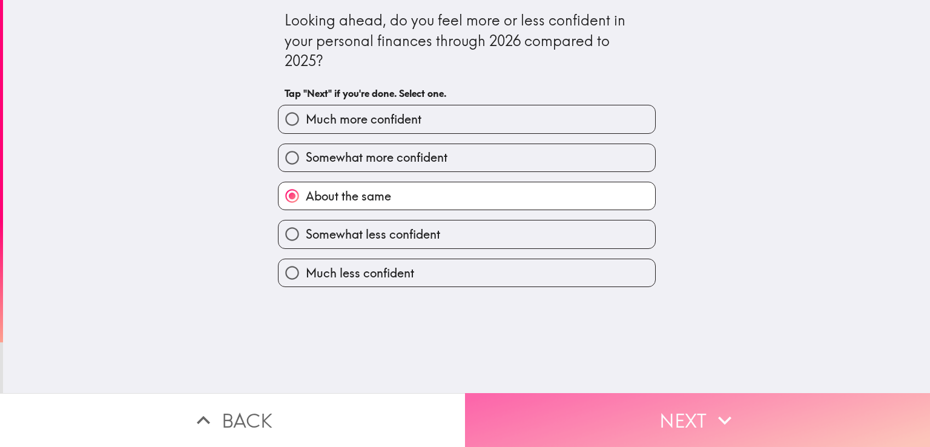
click at [628, 395] on button "Next" at bounding box center [697, 420] width 465 height 54
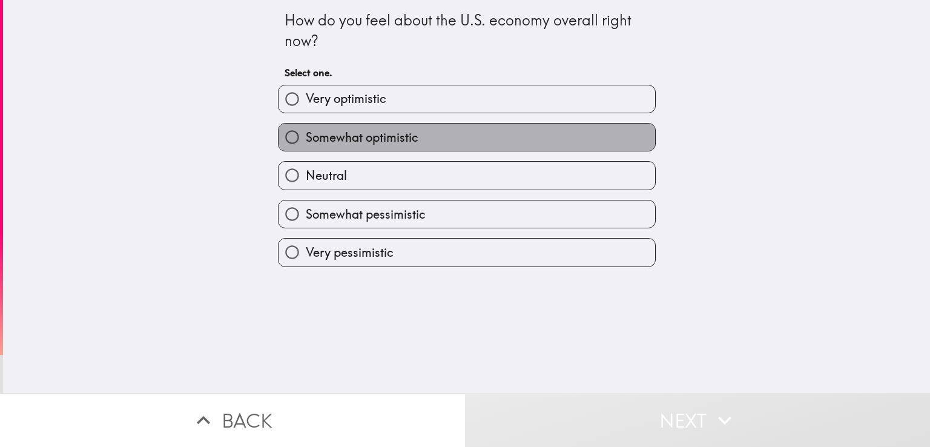
click at [552, 139] on label "Somewhat optimistic" at bounding box center [466, 136] width 377 height 27
click at [306, 139] on input "Somewhat optimistic" at bounding box center [291, 136] width 27 height 27
radio input "true"
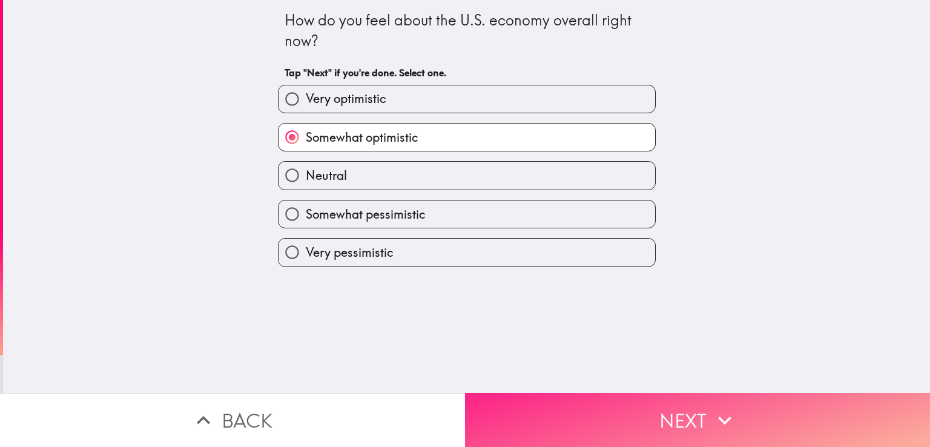
click at [703, 398] on button "Next" at bounding box center [697, 420] width 465 height 54
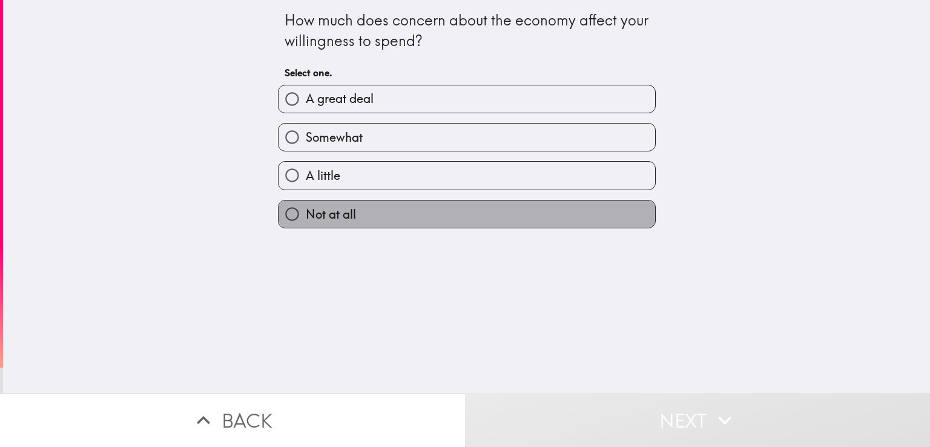
click at [518, 205] on label "Not at all" at bounding box center [466, 213] width 377 height 27
click at [306, 205] on input "Not at all" at bounding box center [291, 213] width 27 height 27
radio input "true"
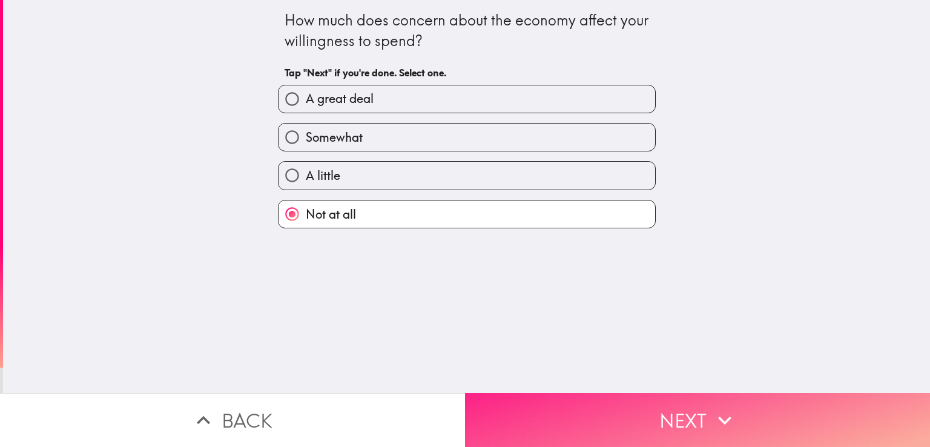
click at [635, 406] on button "Next" at bounding box center [697, 420] width 465 height 54
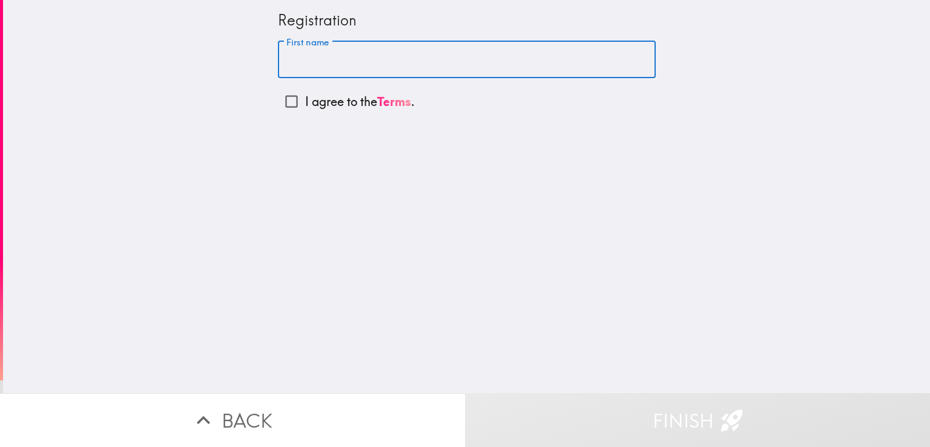
click at [398, 59] on input "First name" at bounding box center [467, 60] width 378 height 38
type input "[PERSON_NAME]"
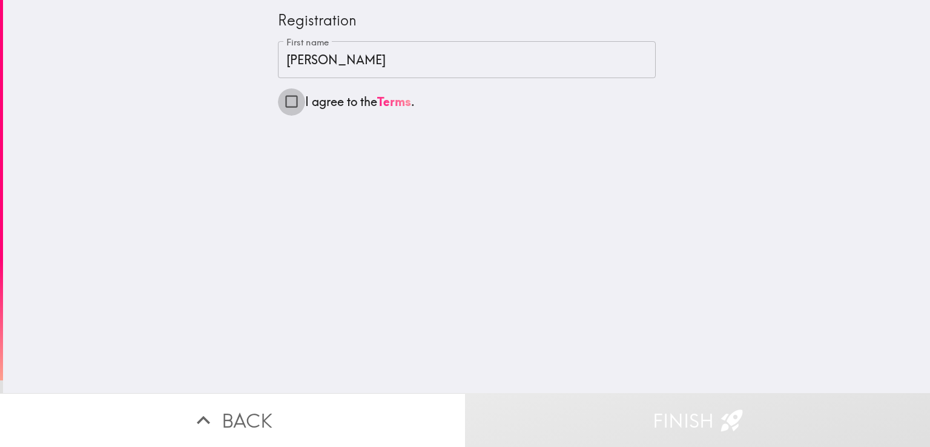
click at [281, 100] on input "I agree to the Terms ." at bounding box center [291, 101] width 27 height 27
checkbox input "true"
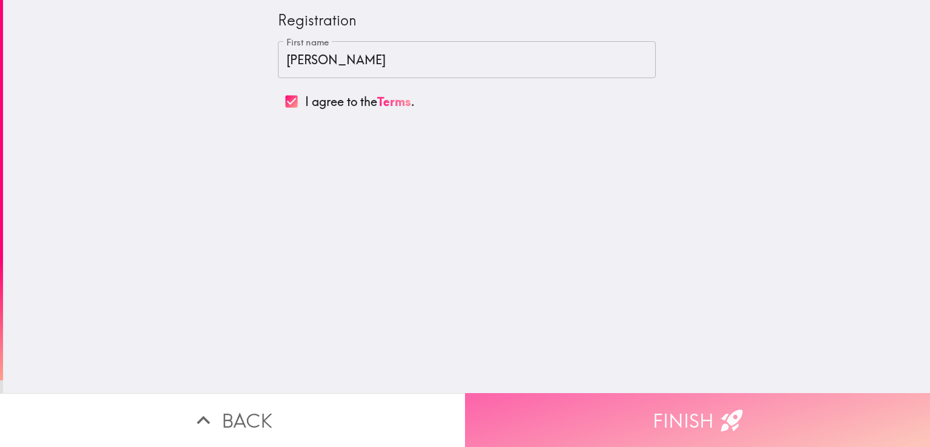
click at [685, 413] on button "Finish" at bounding box center [697, 420] width 465 height 54
